Goal: Book appointment/travel/reservation

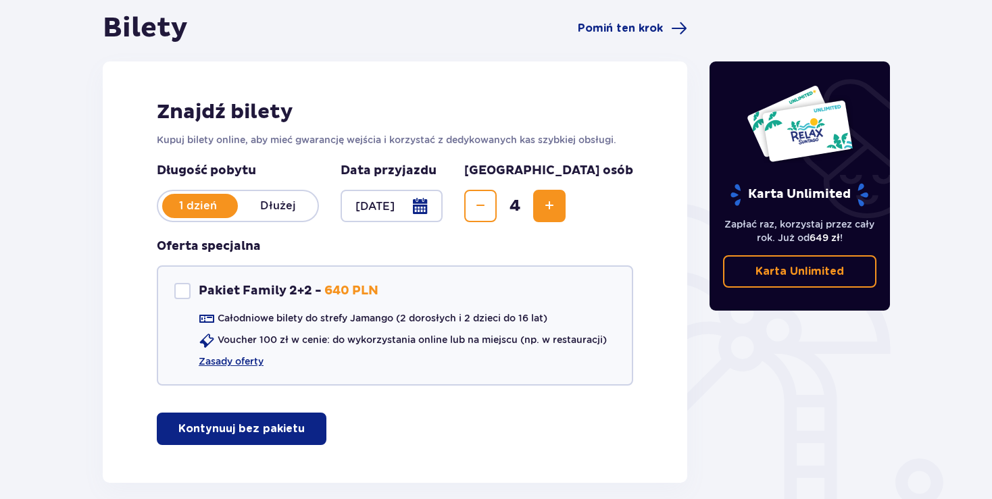
scroll to position [141, 0]
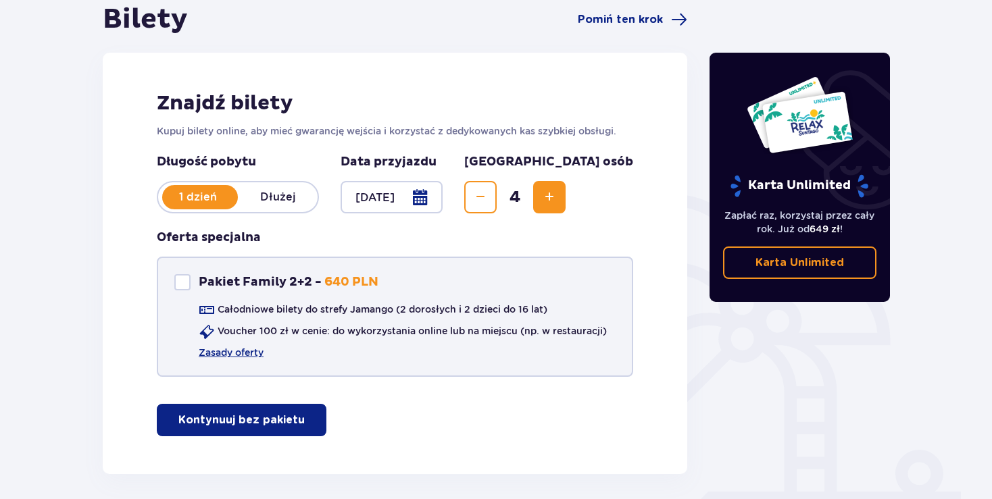
click at [179, 286] on div at bounding box center [182, 282] width 16 height 16
checkbox input "true"
click at [220, 356] on link "Zasady oferty" at bounding box center [231, 353] width 65 height 14
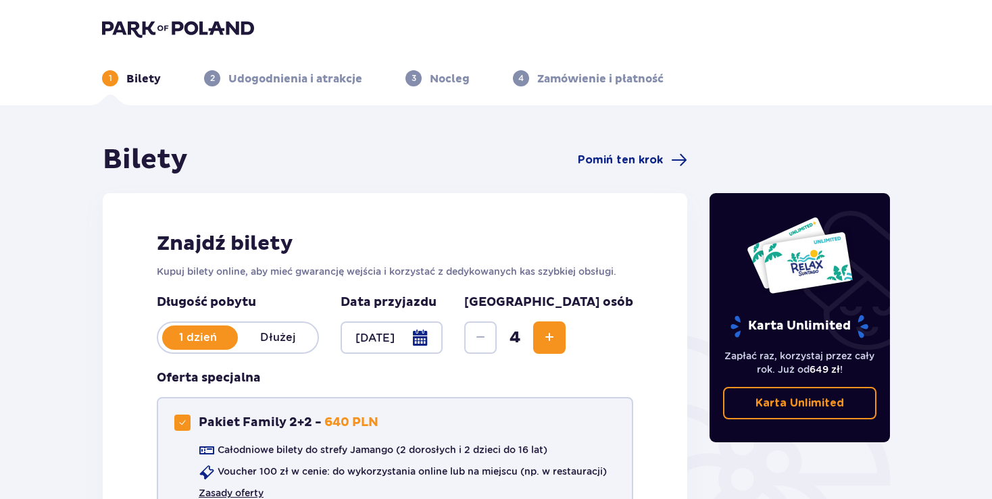
scroll to position [196, 0]
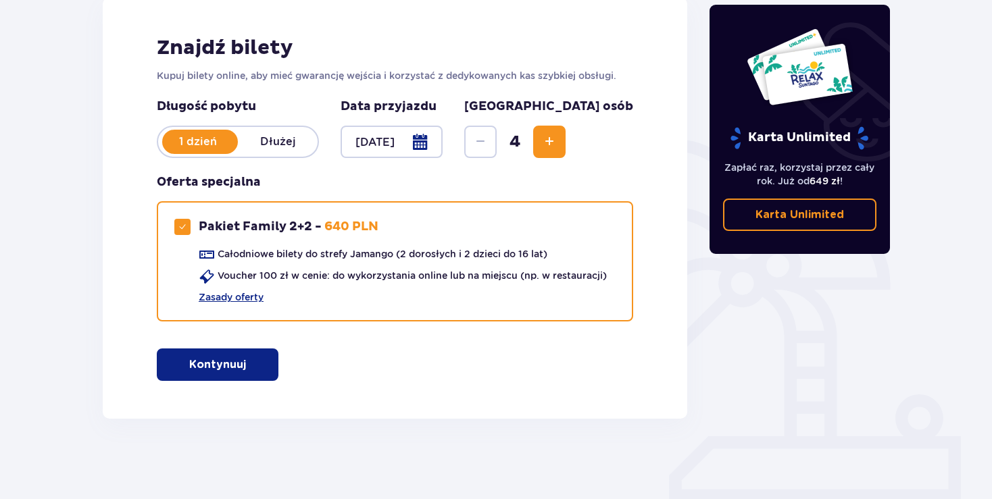
click at [202, 367] on p "Kontynuuj" at bounding box center [217, 364] width 57 height 15
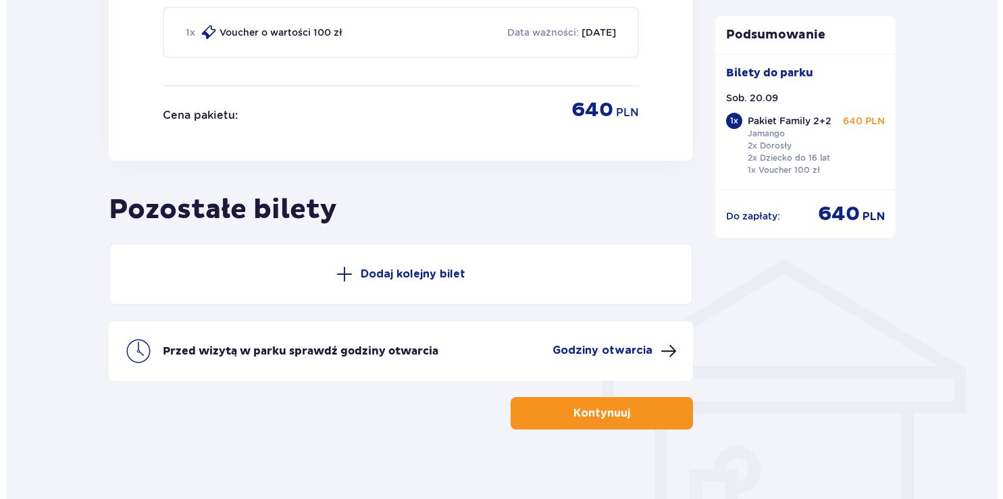
scroll to position [846, 0]
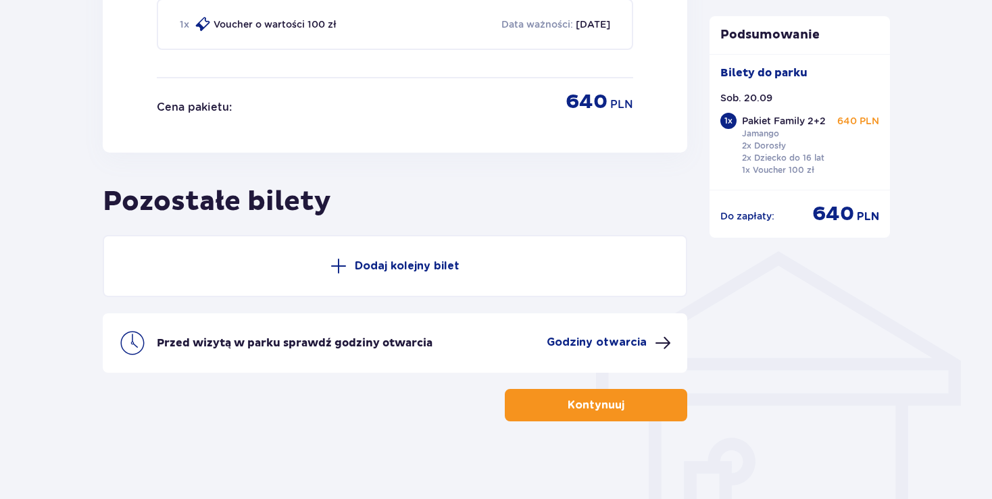
click at [598, 346] on p "Godziny otwarcia" at bounding box center [597, 342] width 100 height 15
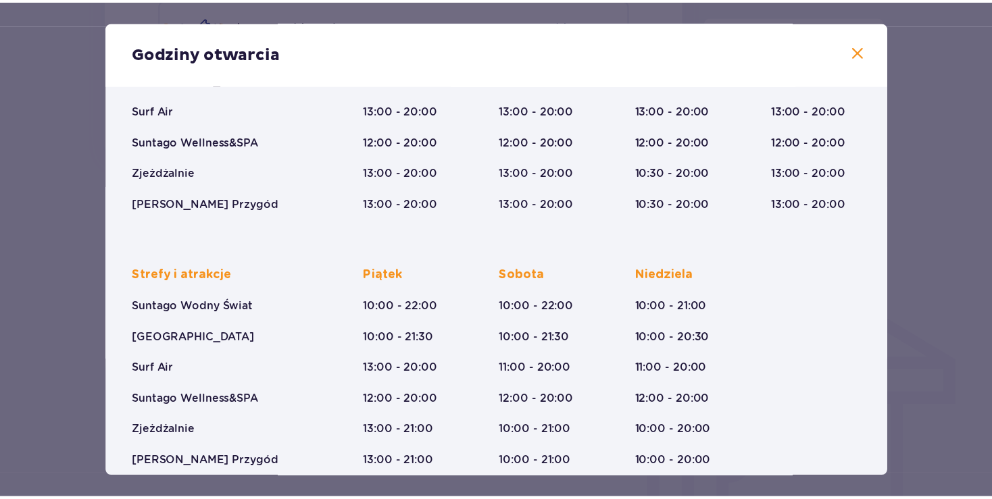
scroll to position [202, 0]
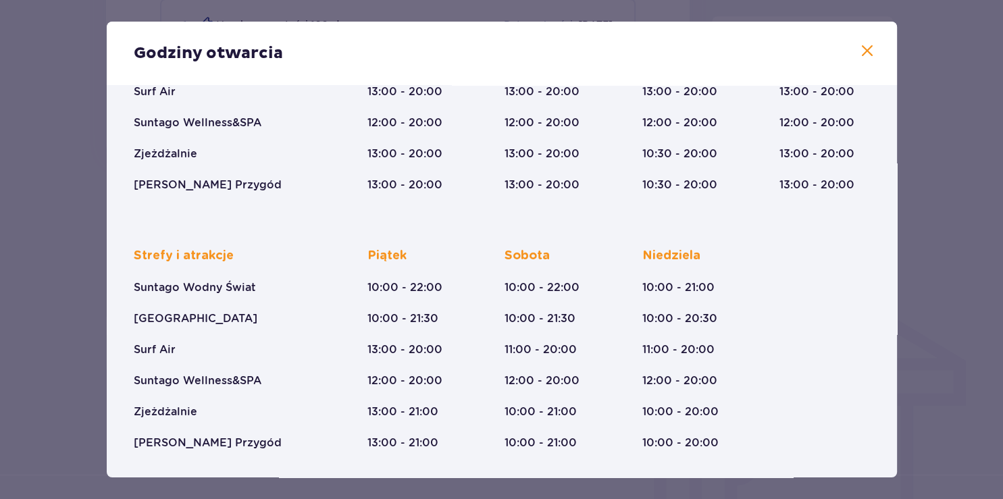
click at [860, 53] on span at bounding box center [867, 51] width 16 height 16
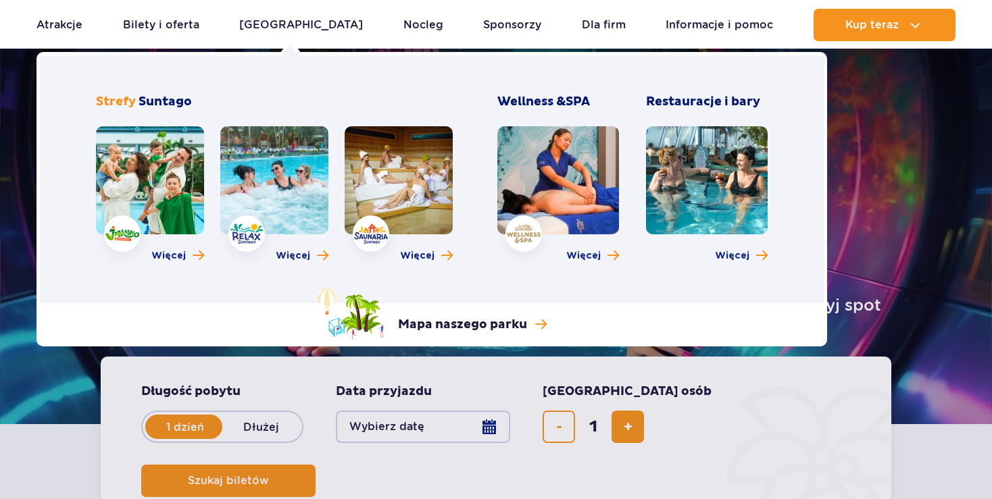
scroll to position [220, 0]
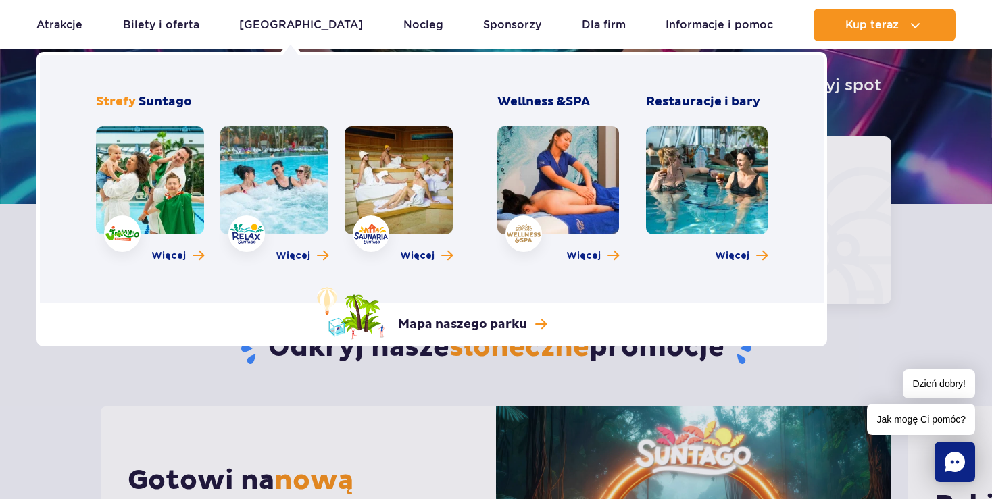
click at [173, 169] on link at bounding box center [150, 180] width 108 height 108
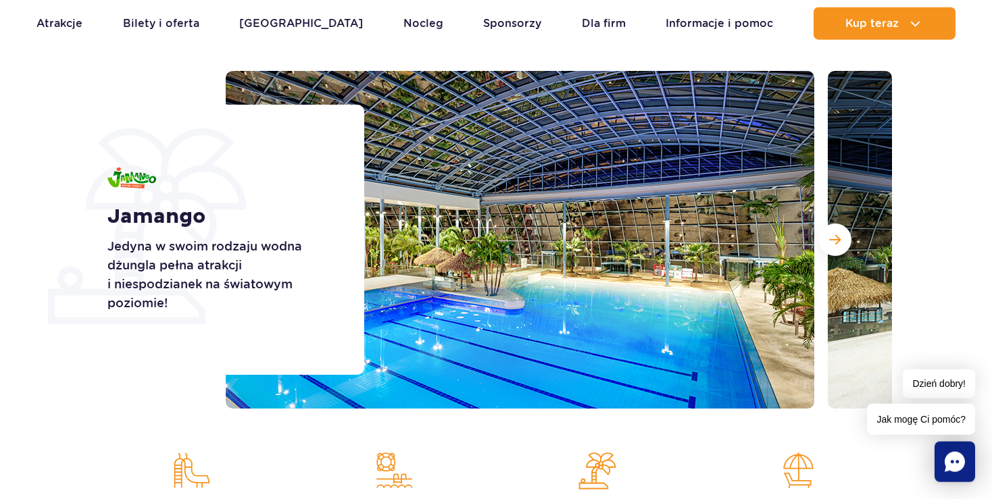
scroll to position [138, 0]
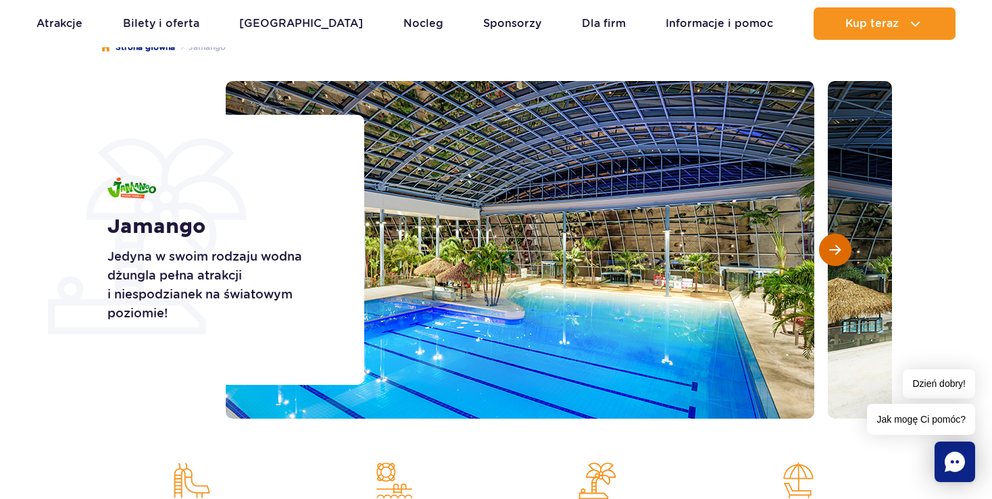
click at [832, 251] on span "Następny slajd" at bounding box center [834, 250] width 11 height 12
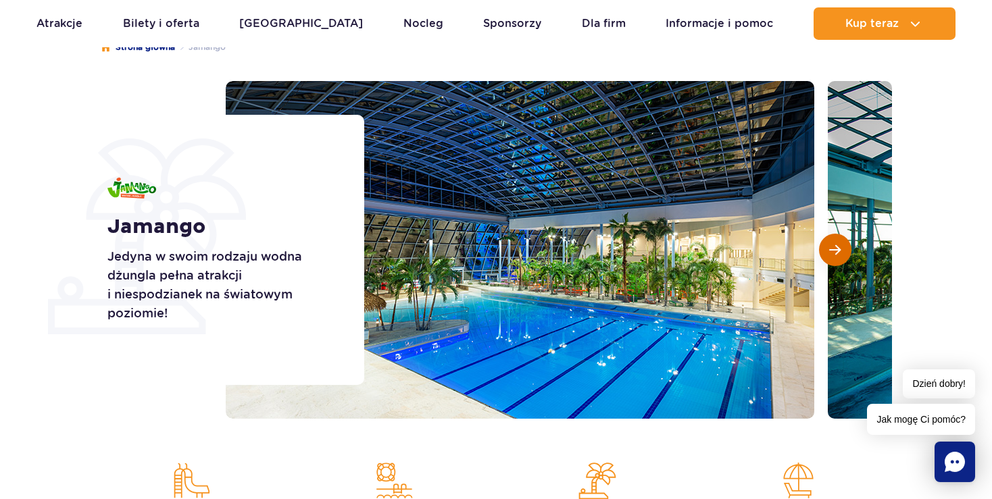
click at [832, 251] on span "Następny slajd" at bounding box center [834, 250] width 11 height 12
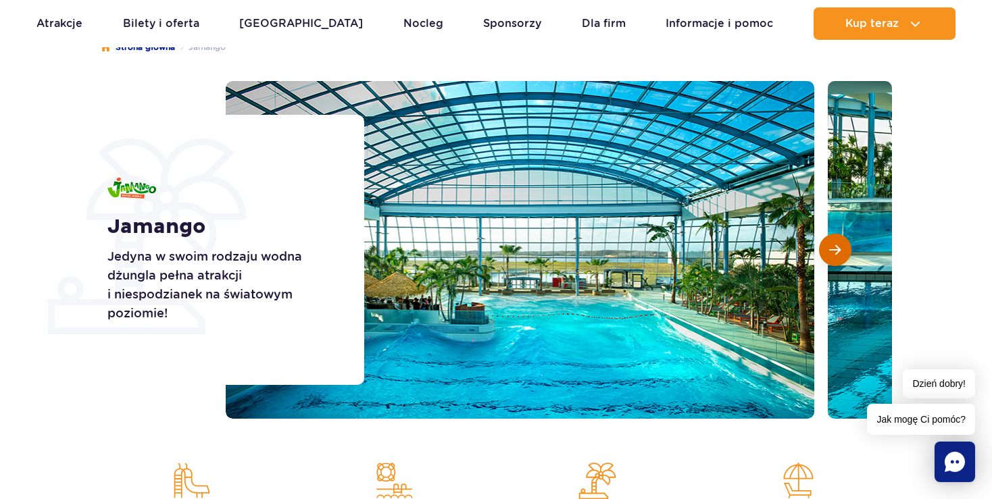
click at [832, 251] on span "Następny slajd" at bounding box center [834, 250] width 11 height 12
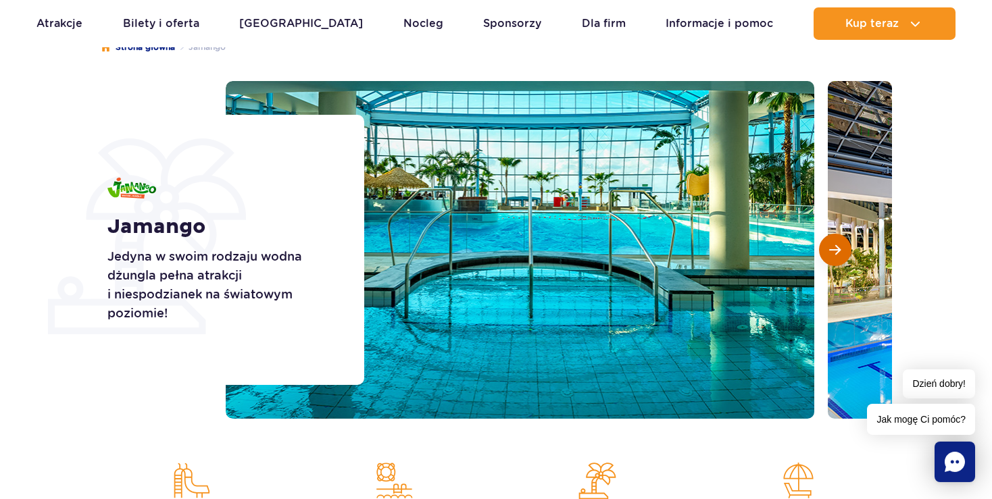
click at [832, 251] on span "Następny slajd" at bounding box center [834, 250] width 11 height 12
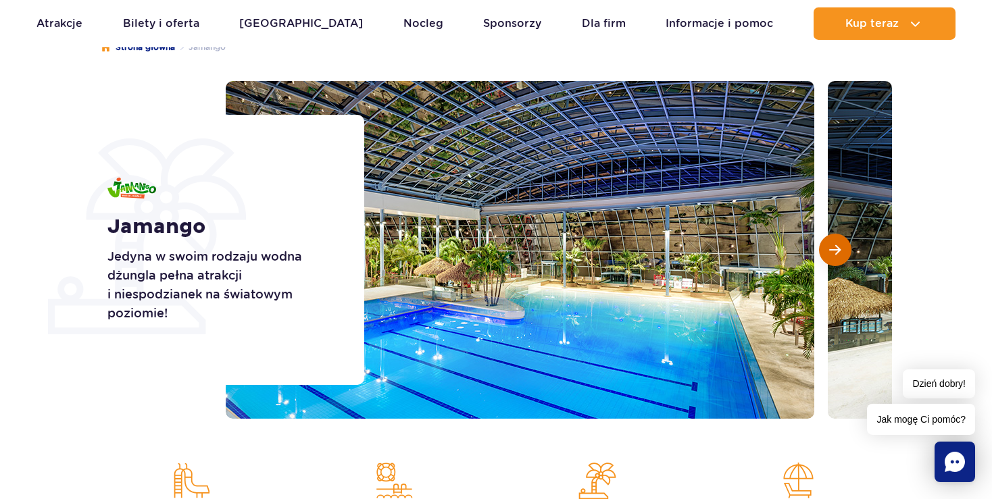
click at [832, 251] on span "Następny slajd" at bounding box center [834, 250] width 11 height 12
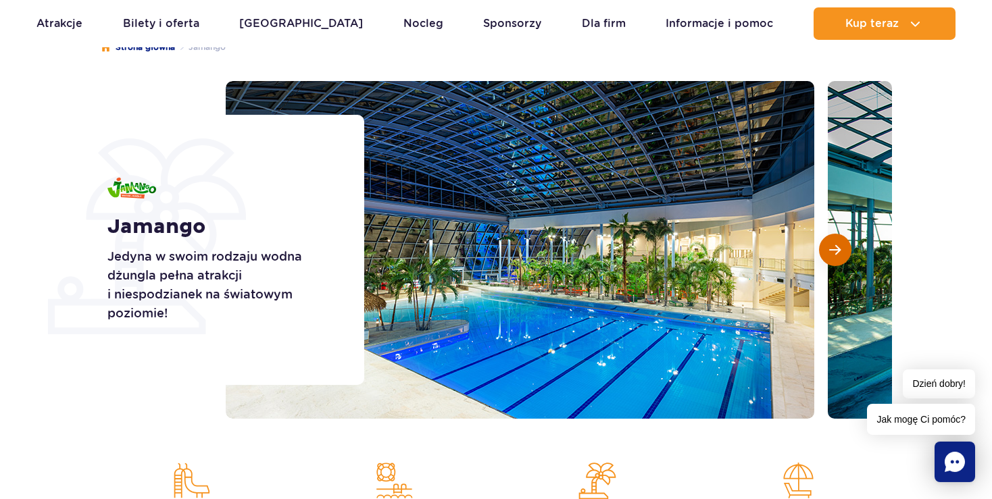
click at [832, 251] on span "Następny slajd" at bounding box center [834, 250] width 11 height 12
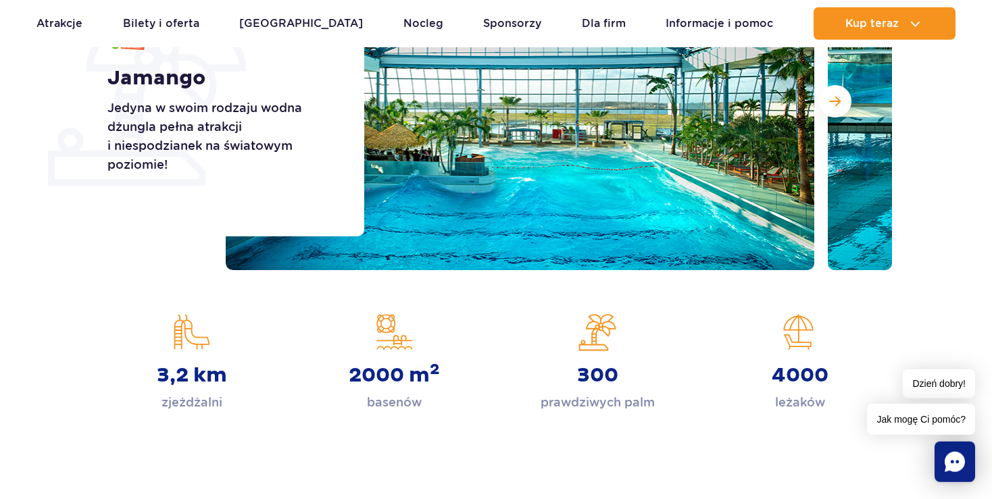
scroll to position [0, 0]
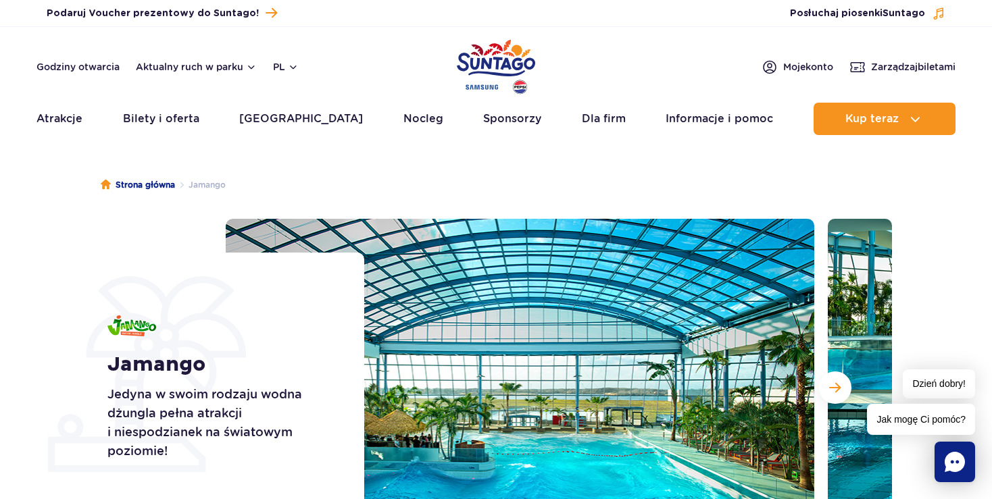
click at [488, 59] on img "Park of Poland" at bounding box center [496, 67] width 78 height 62
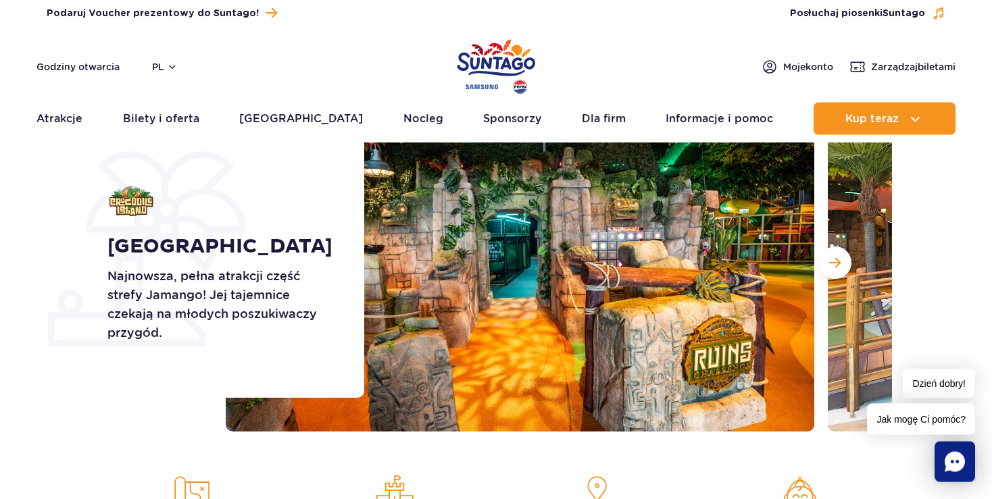
scroll to position [122, 0]
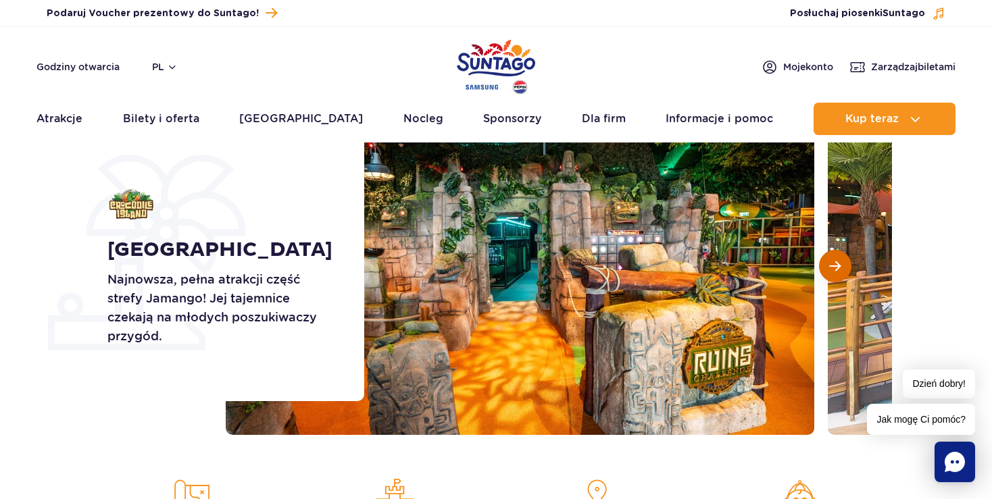
click at [828, 264] on button "Następny slajd" at bounding box center [835, 266] width 32 height 32
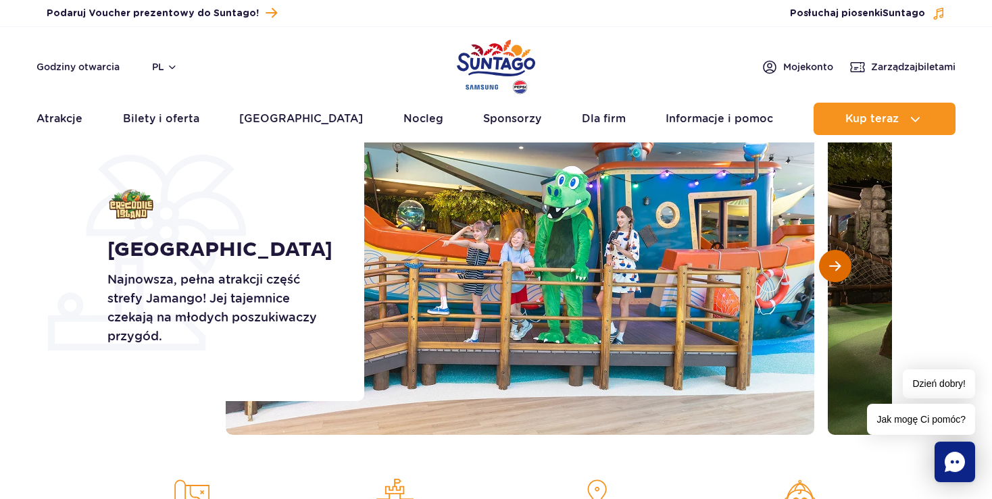
click at [834, 263] on span "Następny slajd" at bounding box center [834, 266] width 11 height 12
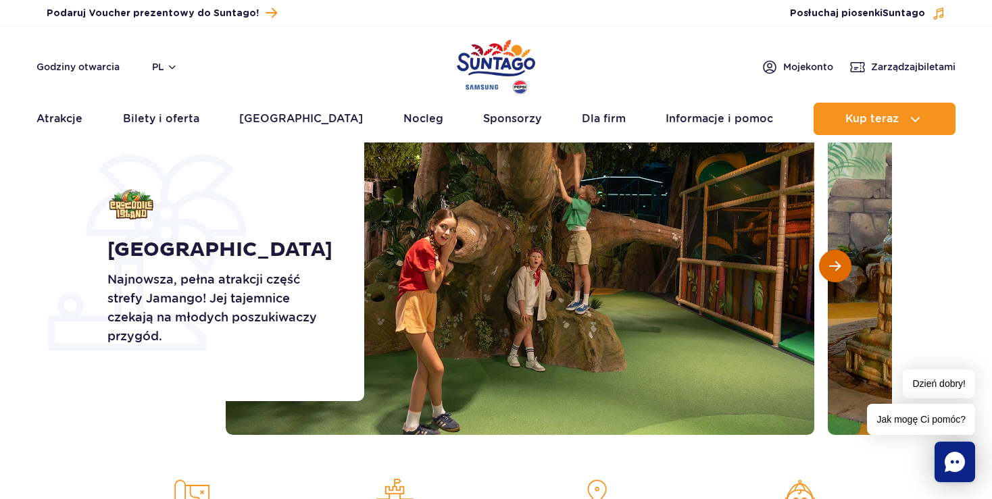
click at [834, 263] on span "Następny slajd" at bounding box center [834, 266] width 11 height 12
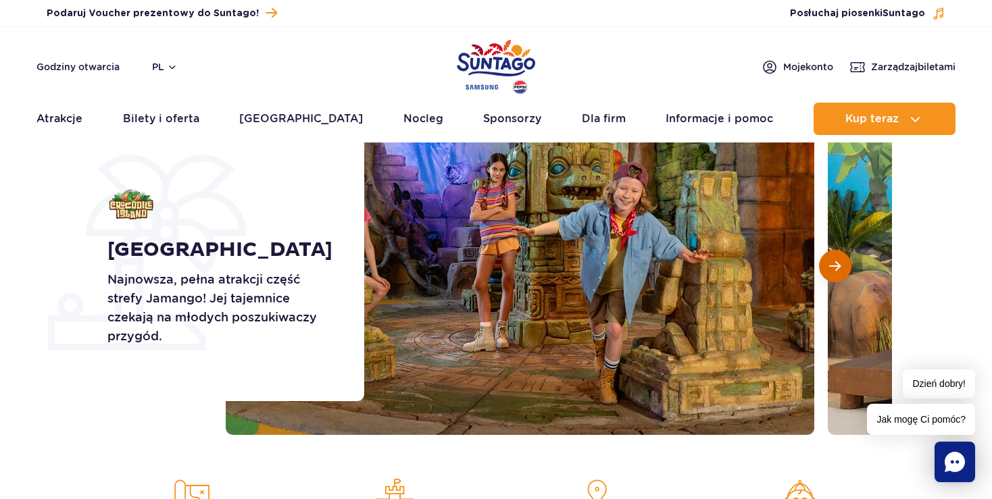
click at [834, 263] on span "Następny slajd" at bounding box center [834, 266] width 11 height 12
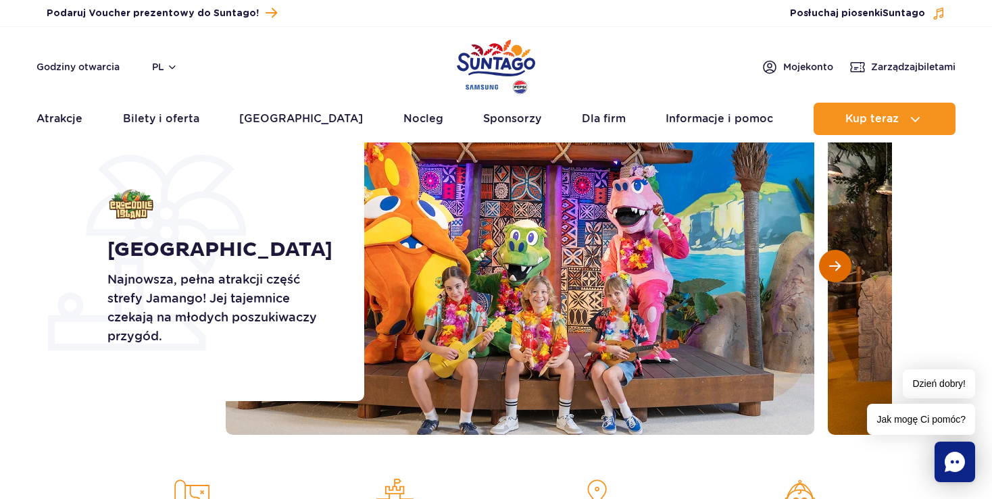
click at [834, 263] on span "Następny slajd" at bounding box center [834, 266] width 11 height 12
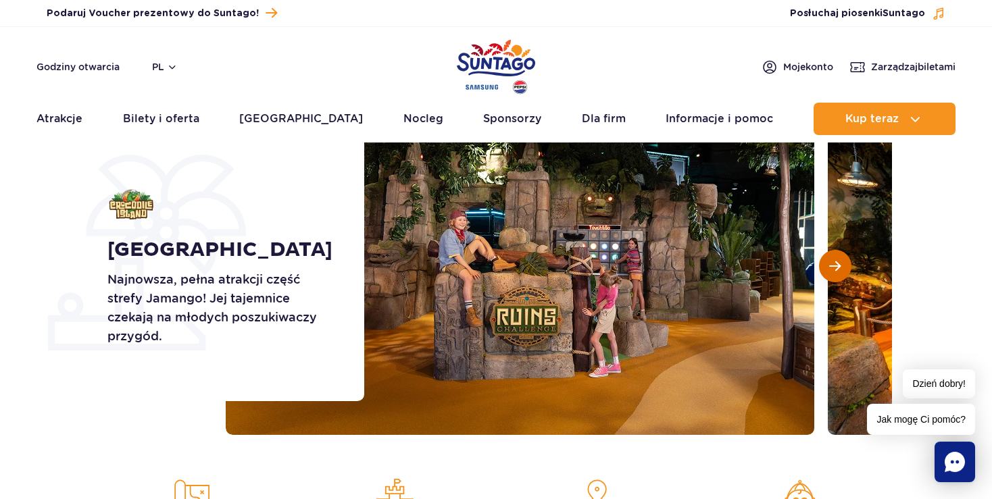
click at [834, 263] on span "Następny slajd" at bounding box center [834, 266] width 11 height 12
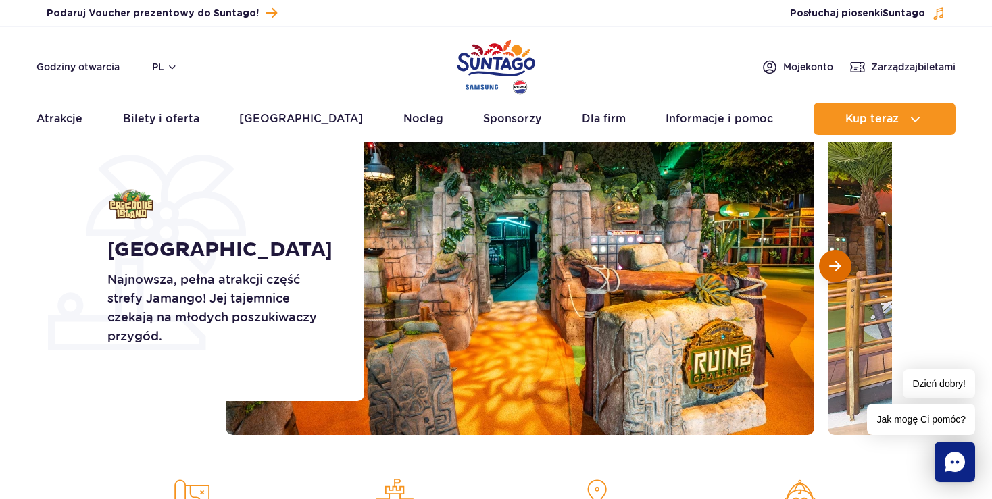
click at [834, 263] on span "Następny slajd" at bounding box center [834, 266] width 11 height 12
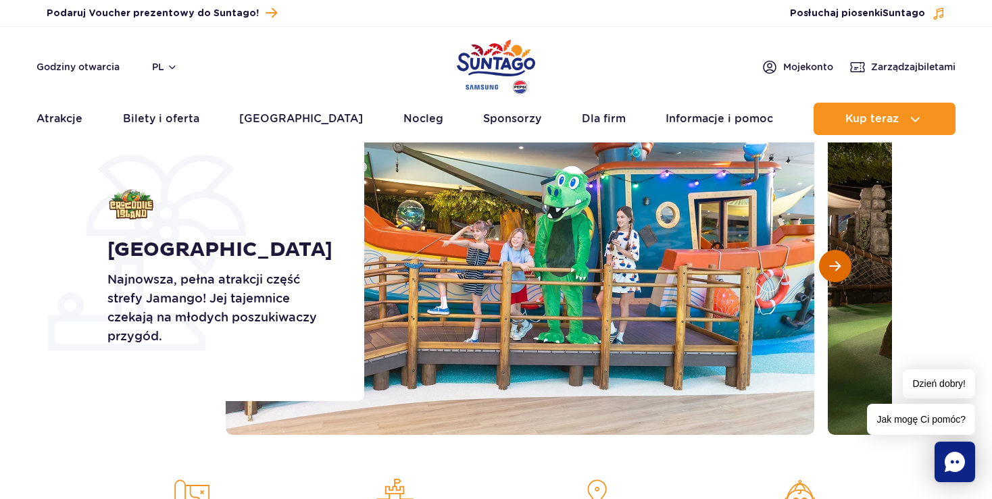
click at [834, 263] on span "Następny slajd" at bounding box center [834, 266] width 11 height 12
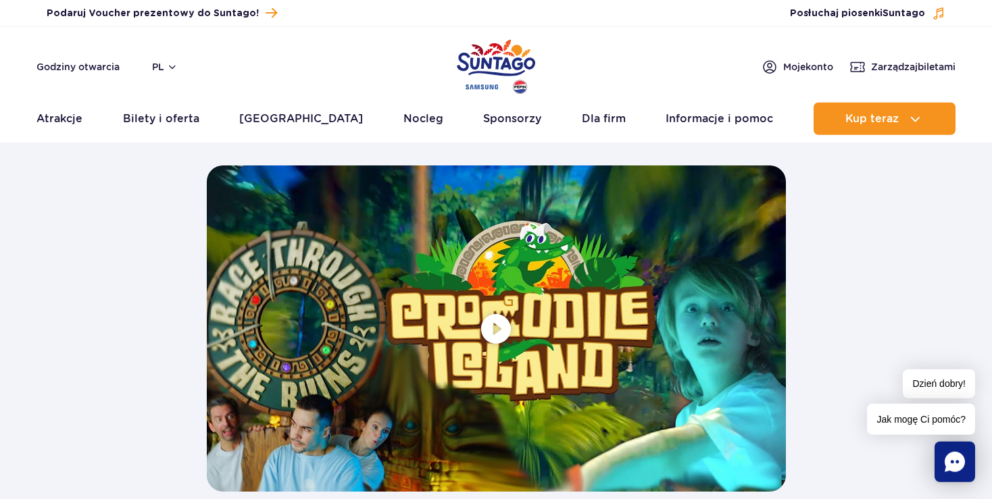
scroll to position [2500, 0]
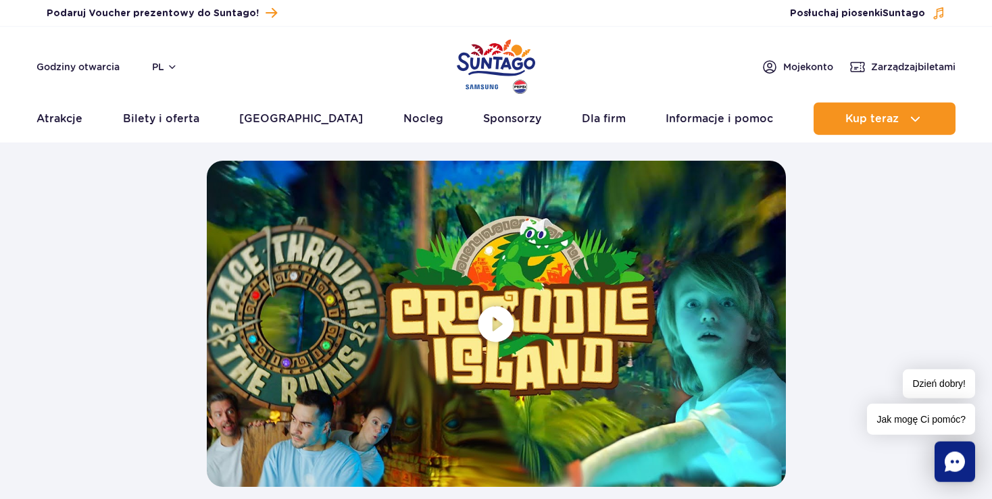
click at [493, 324] on span at bounding box center [496, 324] width 579 height 326
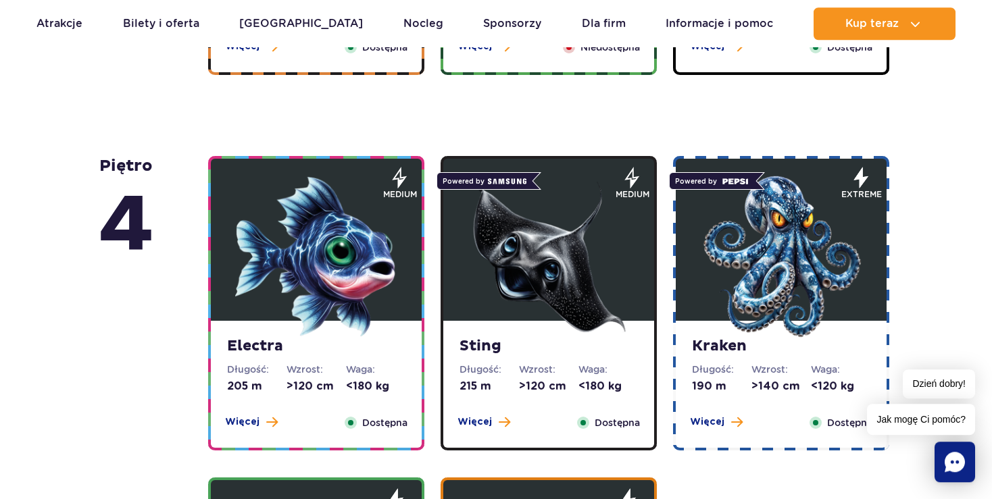
scroll to position [1125, 0]
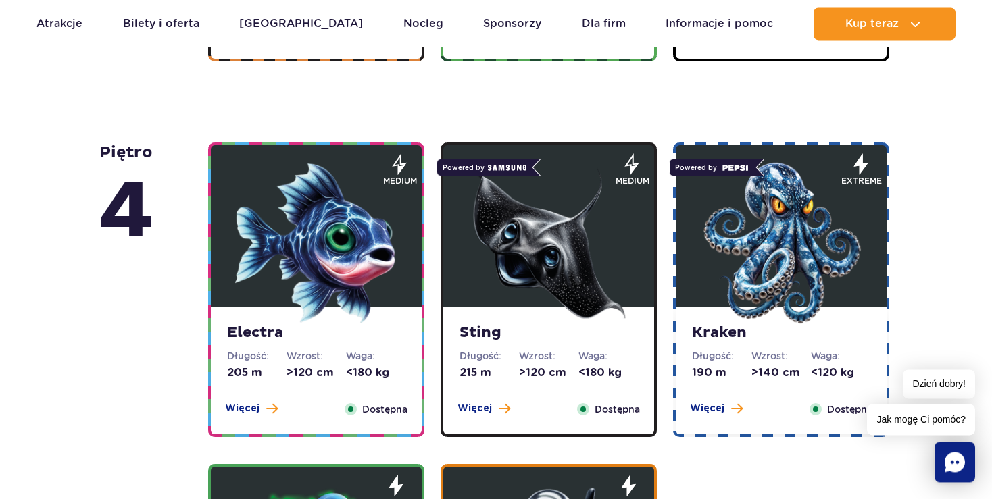
click at [545, 258] on img at bounding box center [548, 243] width 162 height 162
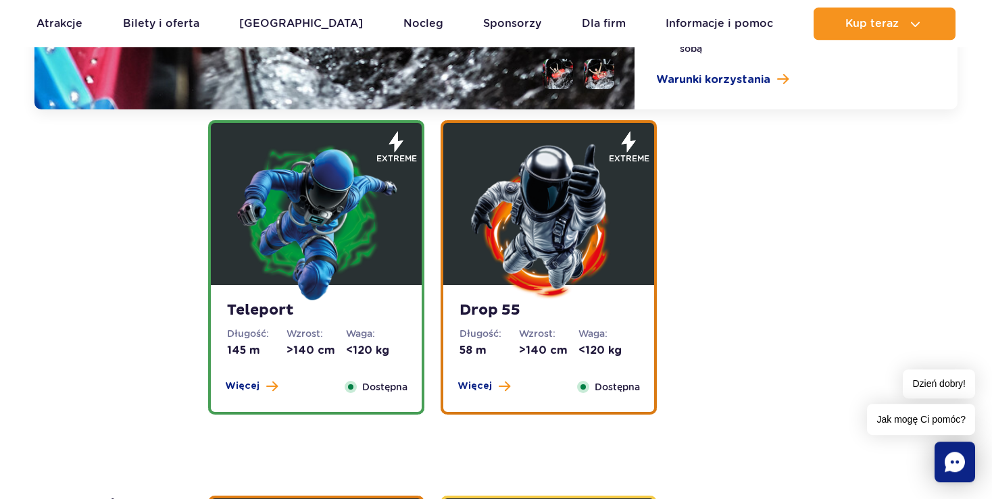
scroll to position [1879, 0]
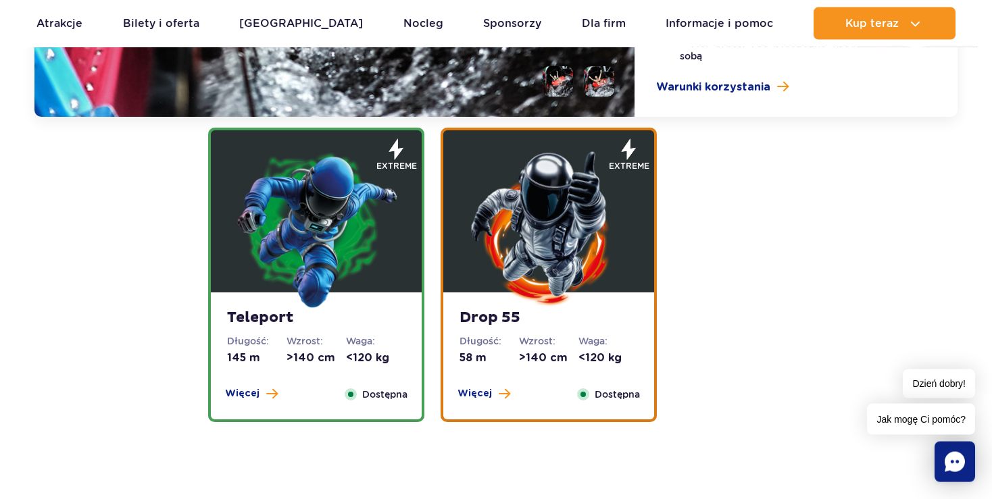
click at [550, 223] on img at bounding box center [548, 228] width 162 height 162
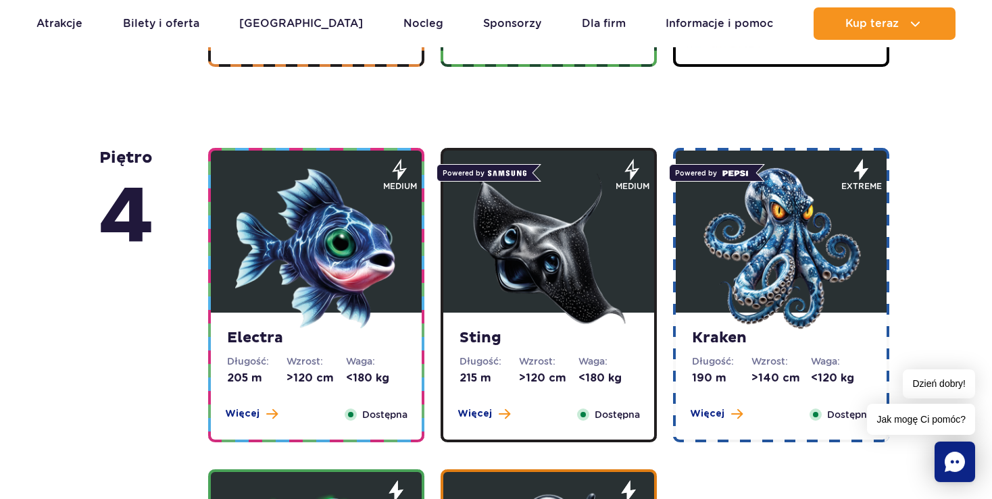
scroll to position [0, 0]
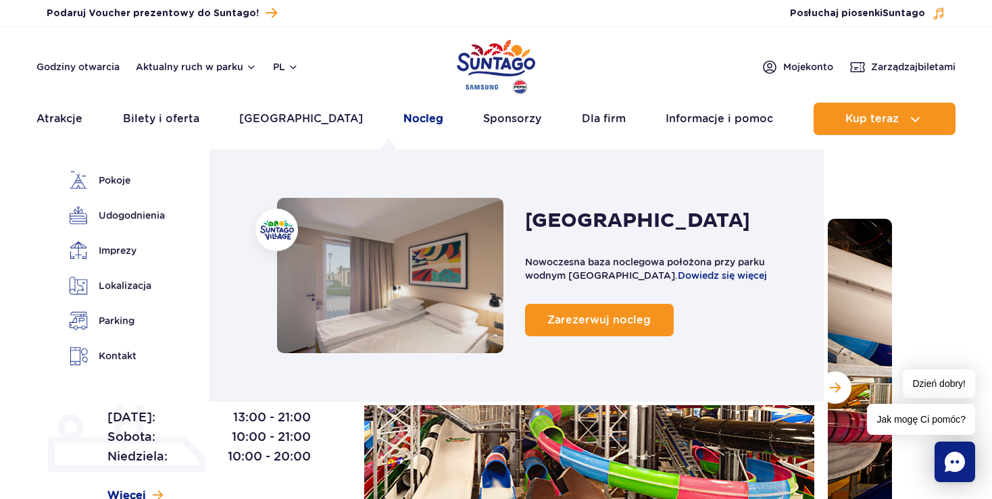
click at [403, 121] on link "Nocleg" at bounding box center [423, 119] width 40 height 32
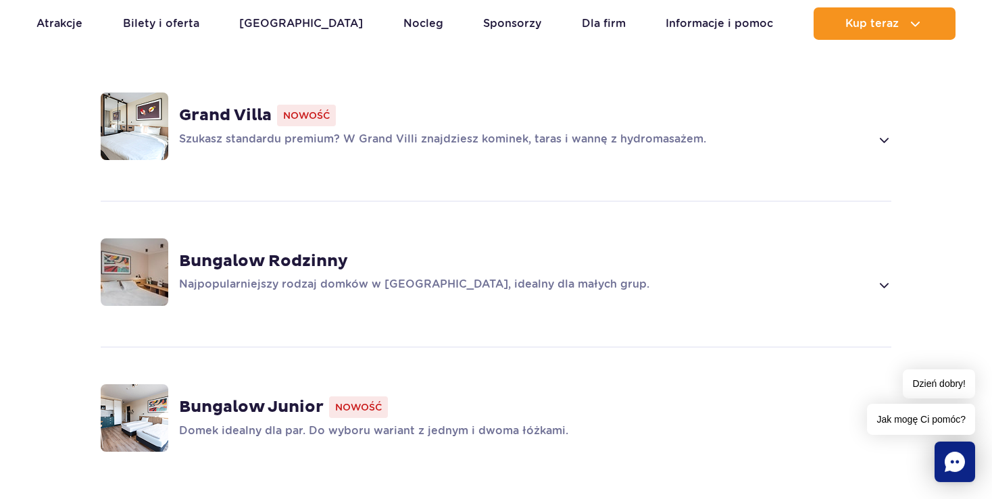
scroll to position [981, 0]
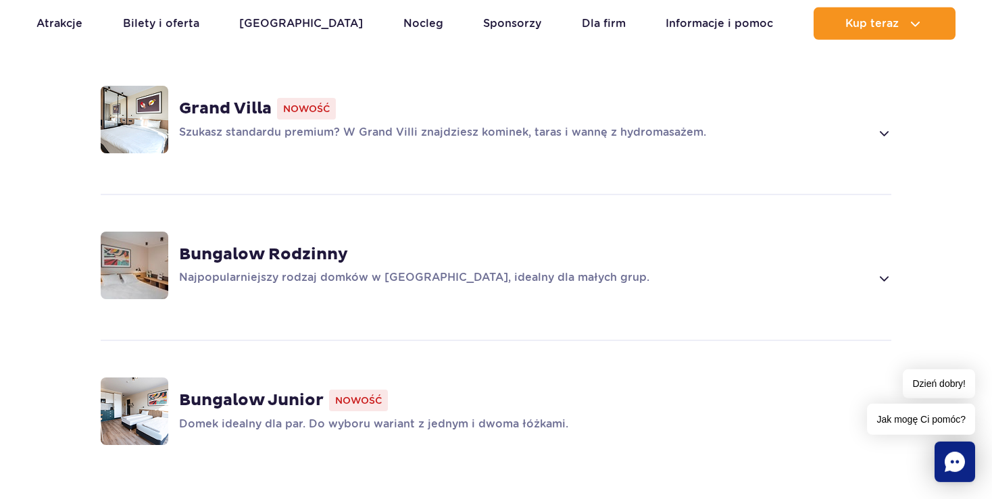
click at [308, 245] on strong "Bungalow Rodzinny" at bounding box center [263, 255] width 169 height 20
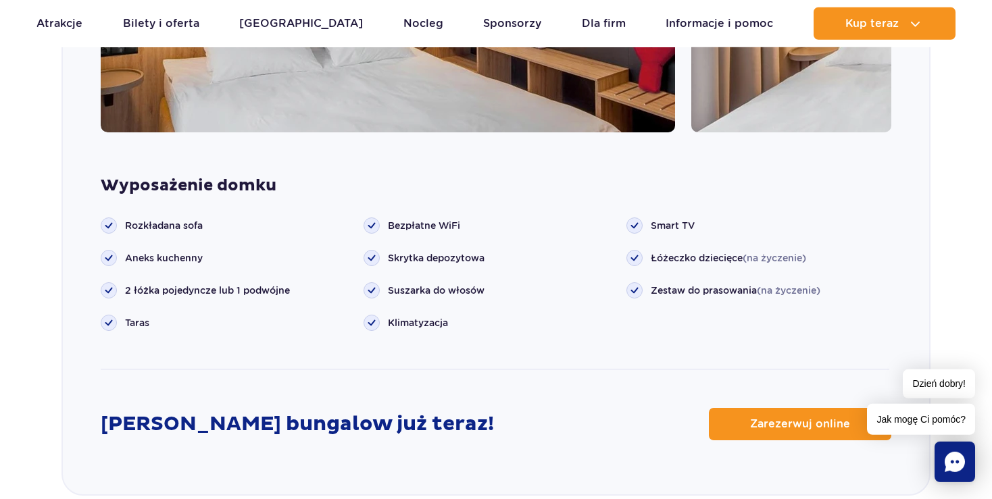
scroll to position [1574, 0]
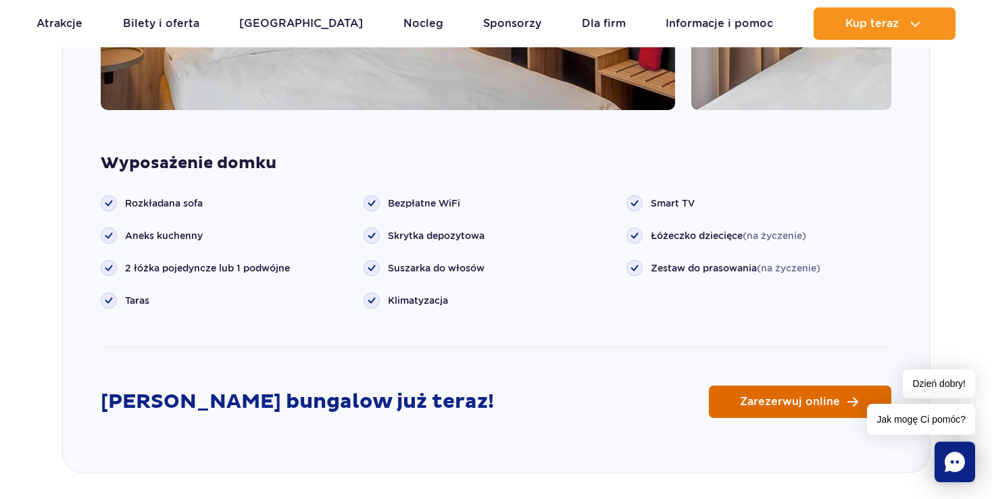
click at [782, 386] on link "Zarezerwuj online" at bounding box center [800, 402] width 182 height 32
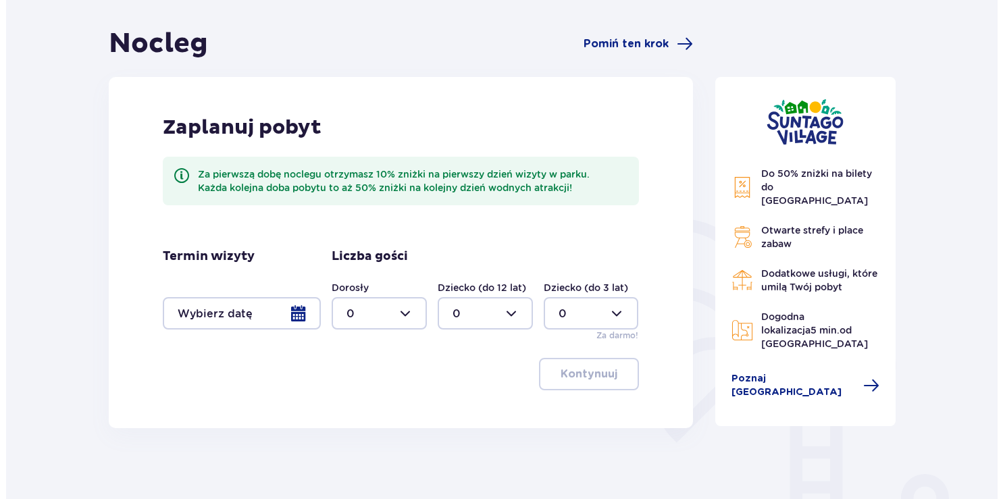
scroll to position [192, 0]
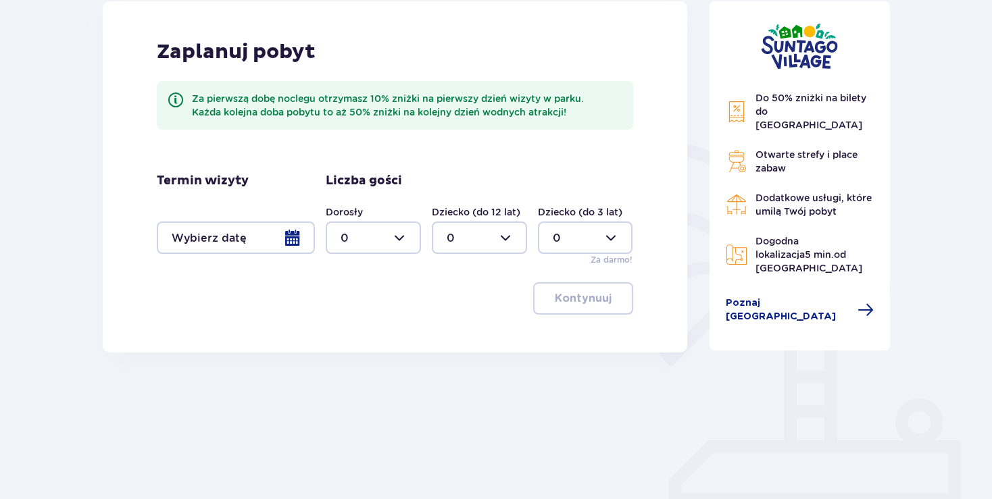
click at [291, 241] on div at bounding box center [236, 238] width 158 height 32
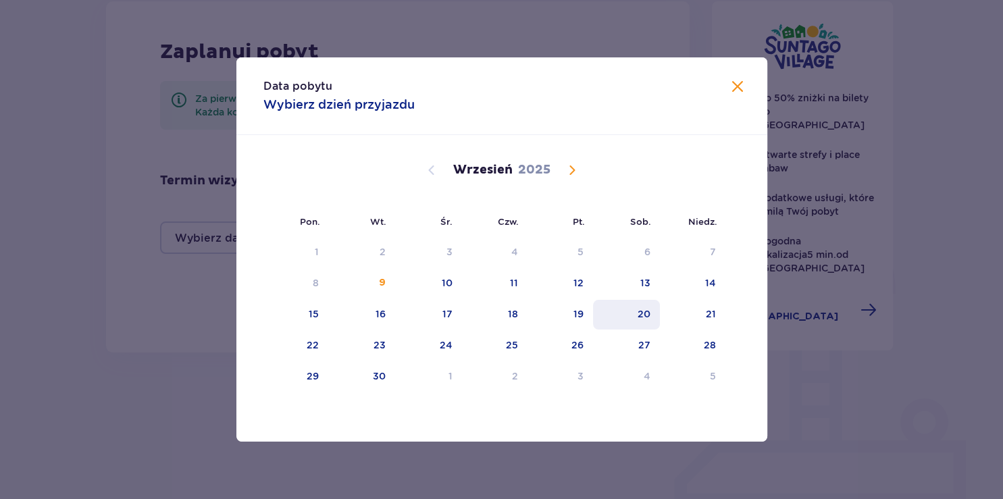
click at [655, 316] on div "20" at bounding box center [626, 315] width 67 height 30
click at [621, 318] on div "20" at bounding box center [626, 315] width 67 height 30
click at [701, 315] on div "21" at bounding box center [693, 315] width 66 height 30
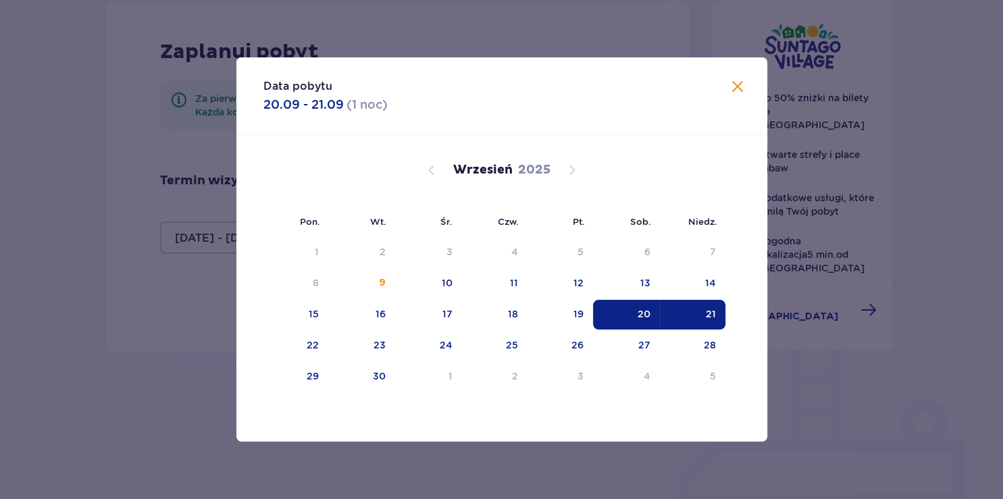
type input "20.09.25 - 21.09.25"
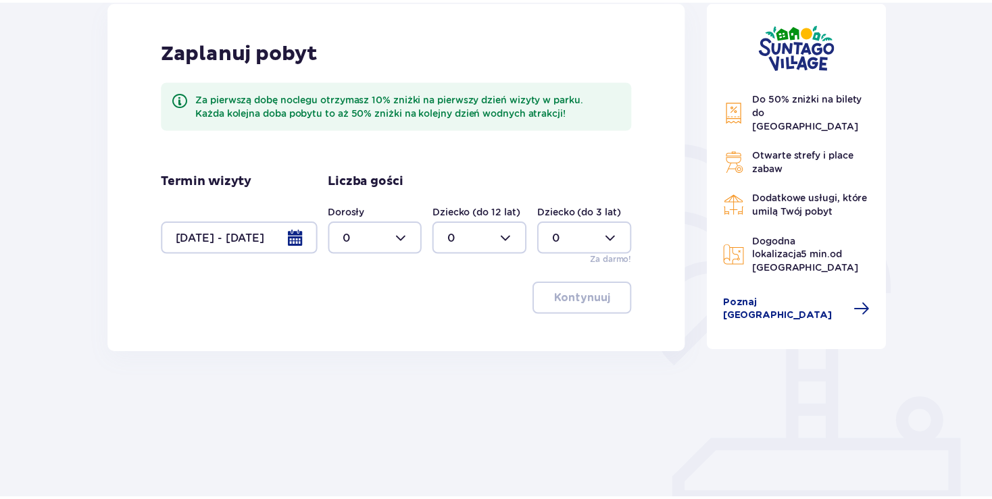
scroll to position [192, 0]
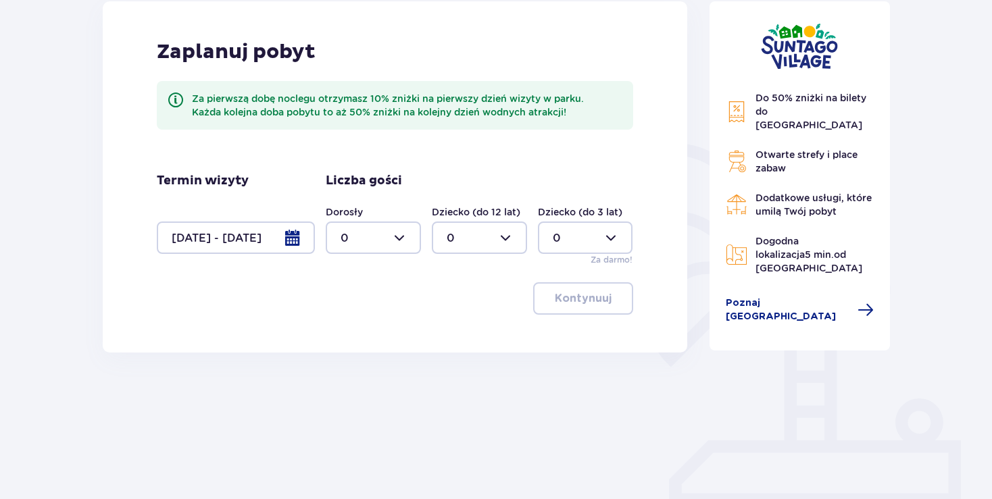
click at [413, 249] on div at bounding box center [373, 238] width 95 height 32
click at [372, 334] on div "2" at bounding box center [373, 335] width 66 height 15
type input "2"
click at [522, 237] on div at bounding box center [479, 238] width 95 height 32
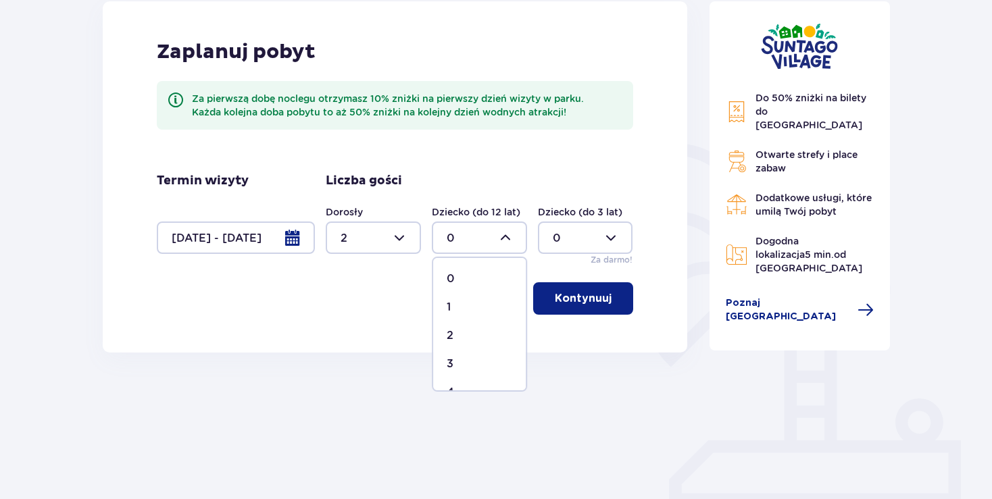
click at [487, 341] on div "2" at bounding box center [480, 335] width 66 height 15
type input "2"
click at [587, 306] on button "Kontynuuj" at bounding box center [583, 298] width 100 height 32
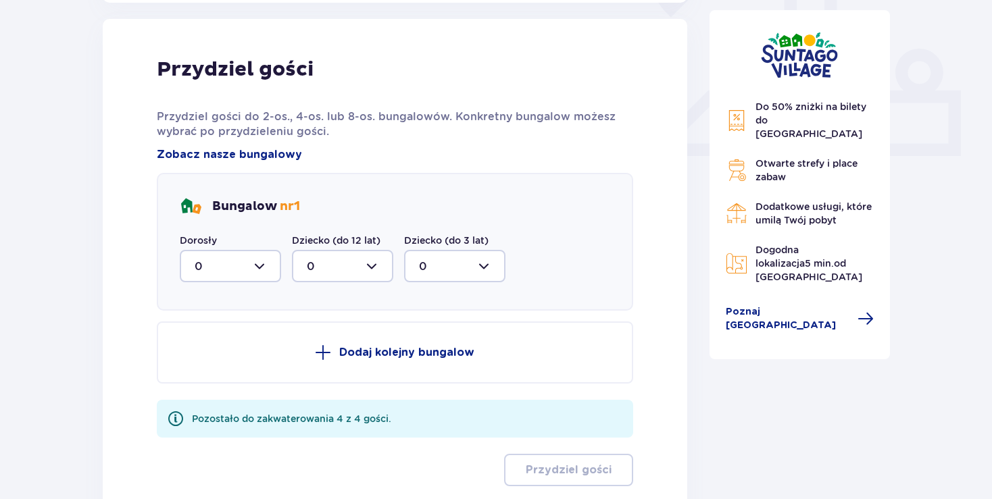
scroll to position [545, 0]
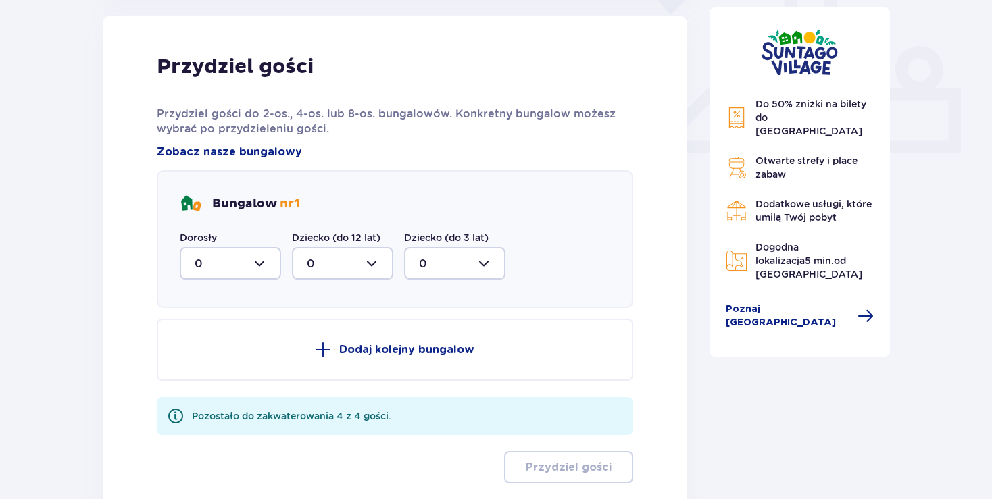
click at [263, 269] on div at bounding box center [230, 263] width 101 height 32
click at [254, 353] on span "2" at bounding box center [230, 361] width 99 height 28
type input "2"
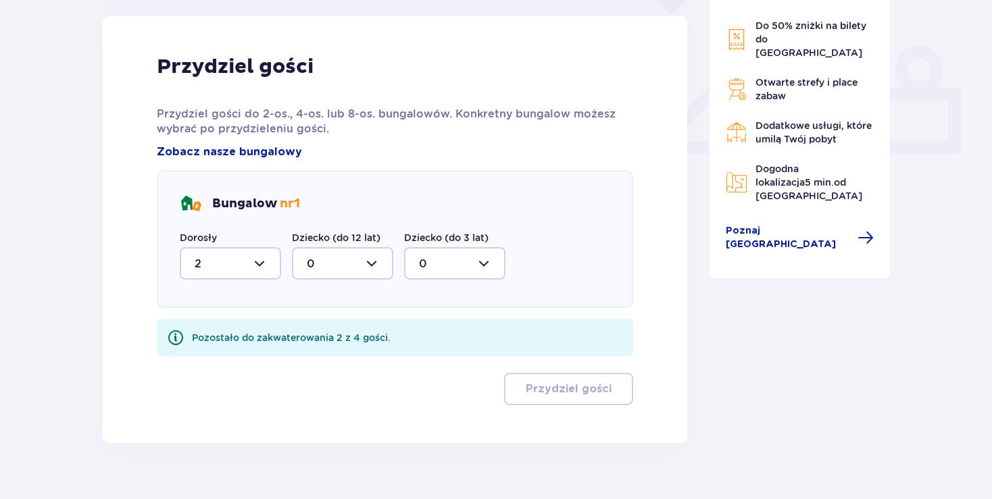
click at [332, 268] on div at bounding box center [342, 263] width 101 height 32
click at [342, 360] on div "2" at bounding box center [343, 361] width 72 height 15
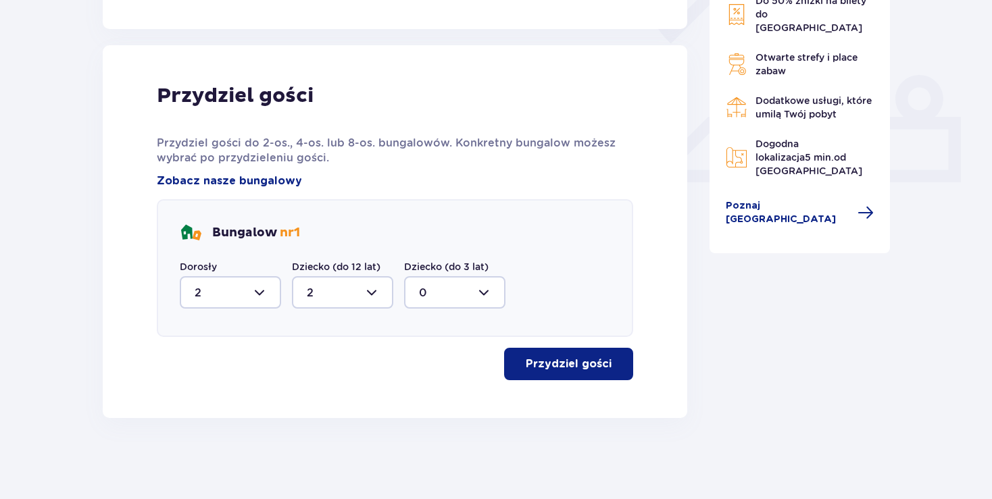
type input "2"
click at [569, 370] on p "Przydziel gości" at bounding box center [569, 364] width 86 height 15
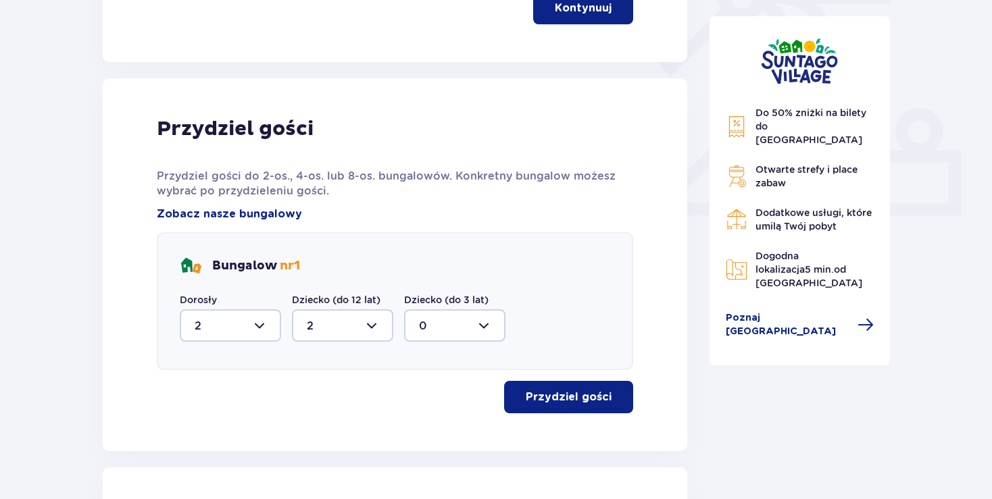
scroll to position [0, 0]
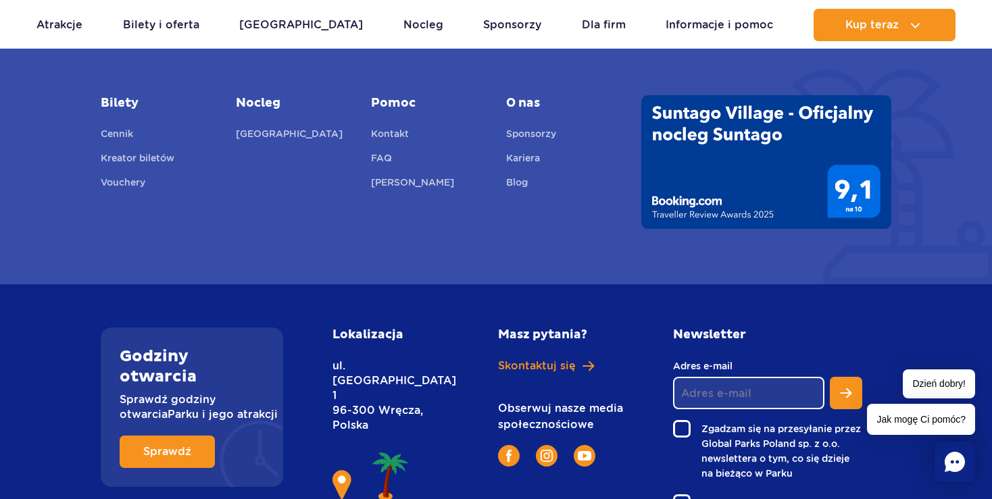
scroll to position [4941, 0]
